Goal: Task Accomplishment & Management: Use online tool/utility

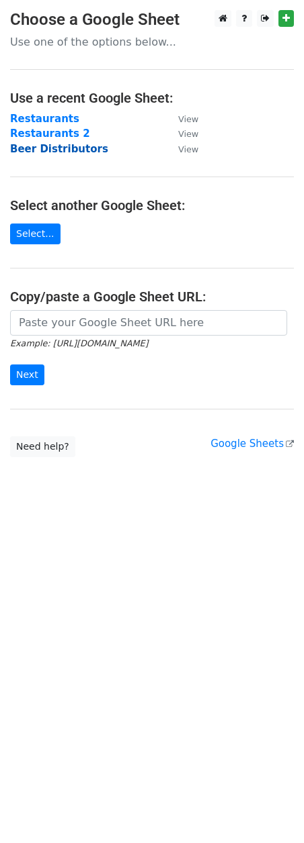
click at [37, 152] on strong "Beer Distributors" at bounding box center [59, 149] width 98 height 12
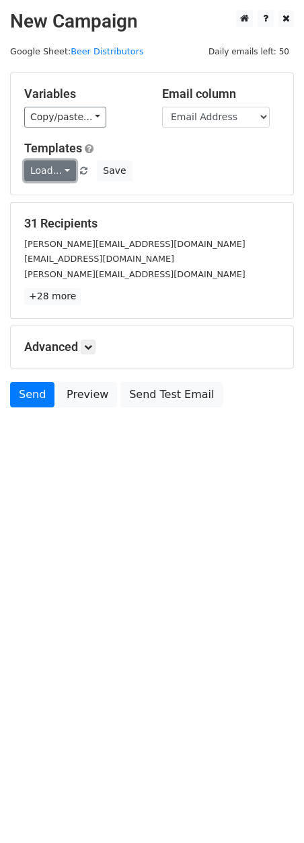
click at [47, 175] on link "Load..." at bounding box center [50, 170] width 52 height 21
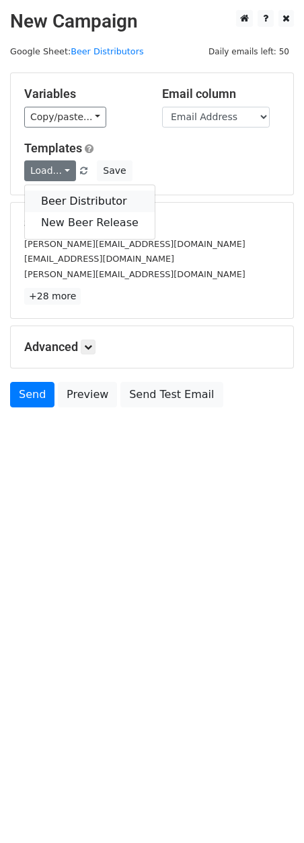
click at [58, 205] on link "Beer Distributor" at bounding box center [90, 201] width 130 height 21
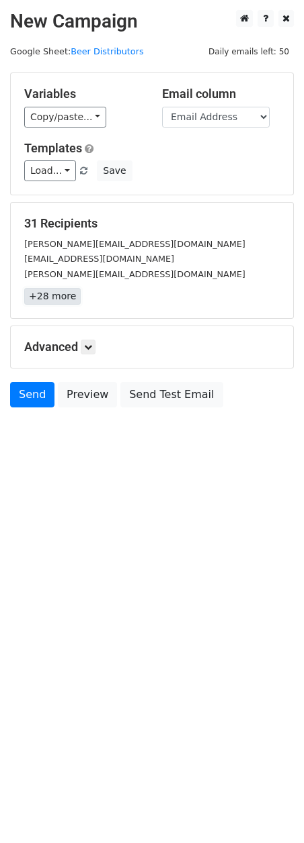
click at [59, 300] on link "+28 more" at bounding box center [52, 296] width 56 height 17
